Goal: Task Accomplishment & Management: Use online tool/utility

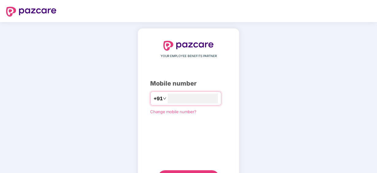
type input "**********"
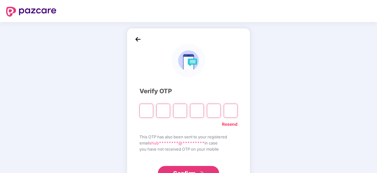
paste input "*"
type input "*"
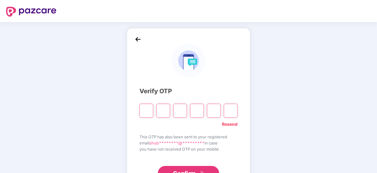
type input "*"
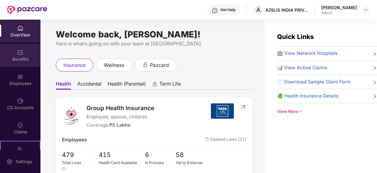
click at [23, 59] on div "Benefits" at bounding box center [20, 59] width 40 height 6
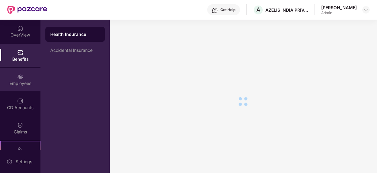
click at [17, 77] on img at bounding box center [20, 77] width 6 height 6
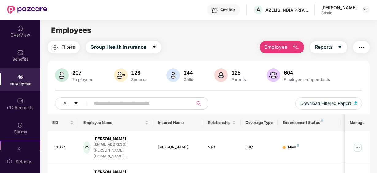
click at [148, 102] on input "text" at bounding box center [139, 103] width 91 height 9
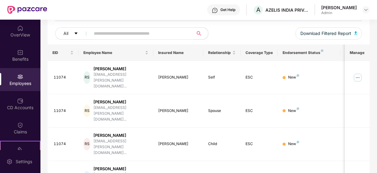
scroll to position [9, 0]
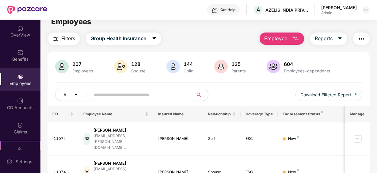
click at [109, 93] on input "text" at bounding box center [139, 94] width 91 height 9
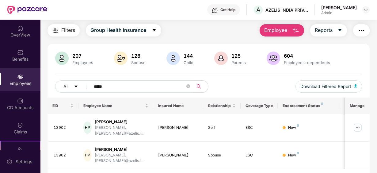
scroll to position [24, 0]
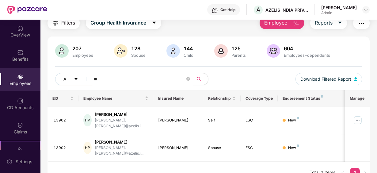
type input "*"
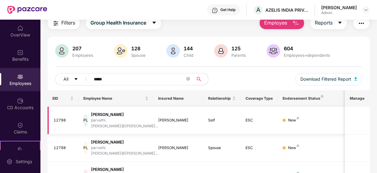
scroll to position [55, 0]
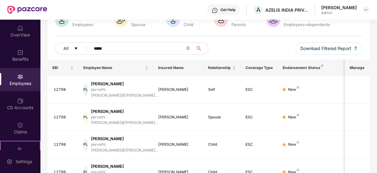
click at [114, 47] on input "*****" at bounding box center [139, 48] width 91 height 9
type input "*"
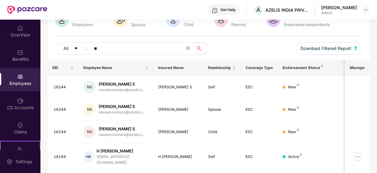
type input "*"
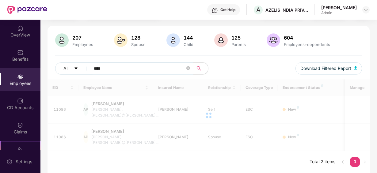
scroll to position [24, 0]
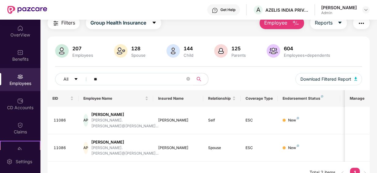
type input "*"
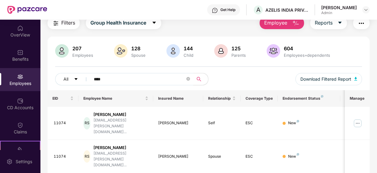
scroll to position [55, 0]
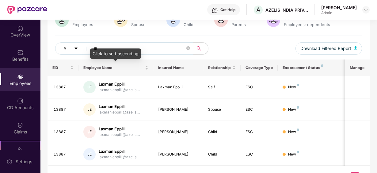
type input "*"
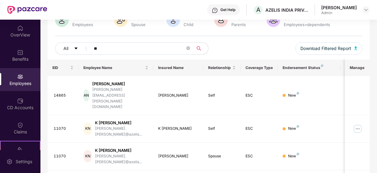
type input "*"
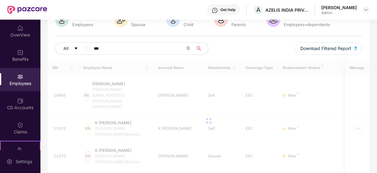
scroll to position [24, 0]
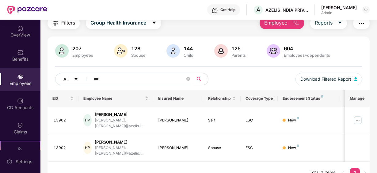
click at [112, 81] on input "***" at bounding box center [139, 78] width 91 height 9
type input "*"
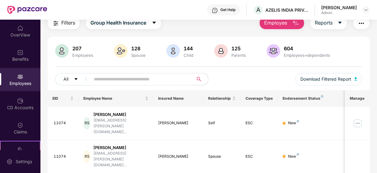
scroll to position [55, 0]
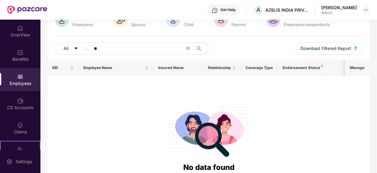
type input "*"
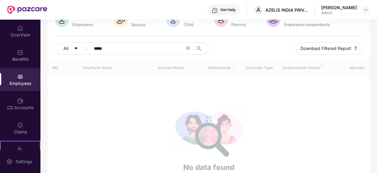
scroll to position [47, 0]
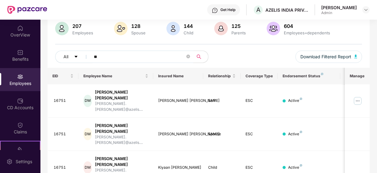
type input "*"
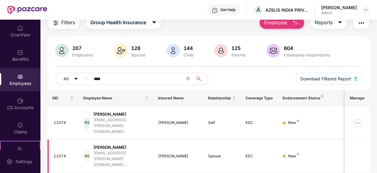
scroll to position [0, 0]
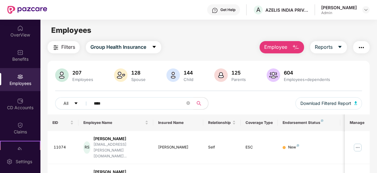
type input "****"
